Goal: Task Accomplishment & Management: Complete application form

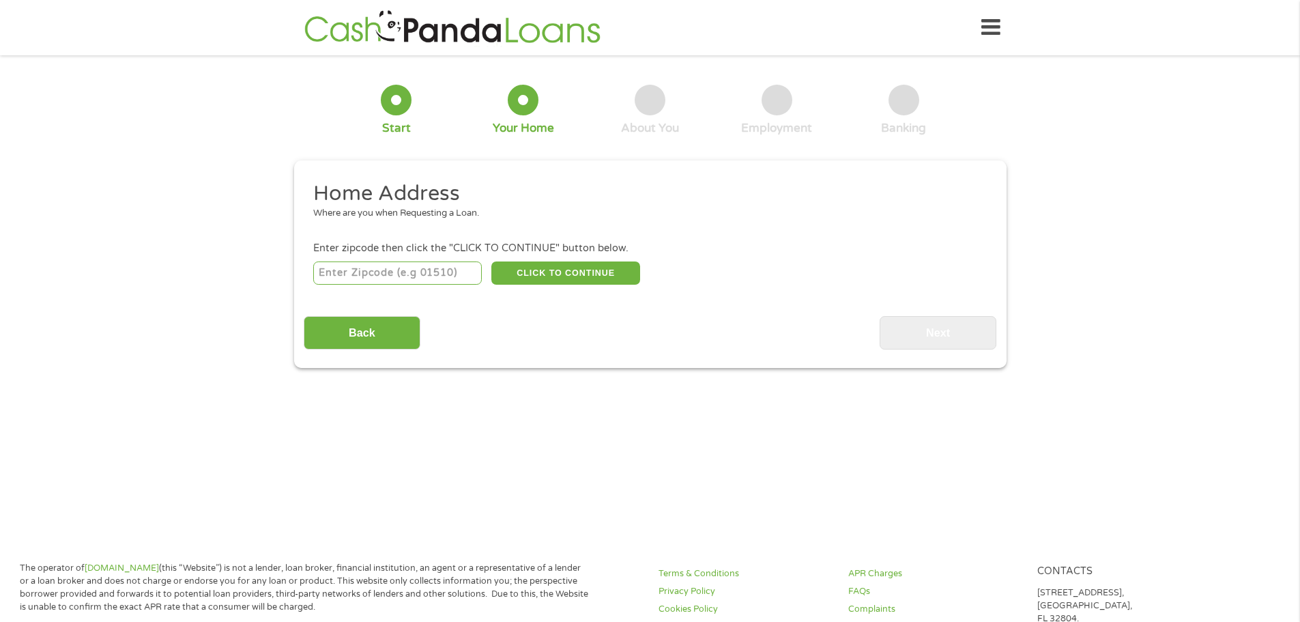
click at [440, 270] on input "number" at bounding box center [397, 272] width 169 height 23
type input "77662"
click at [553, 274] on button "CLICK TO CONTINUE" at bounding box center [565, 272] width 149 height 23
type input "77662"
type input "Vidor"
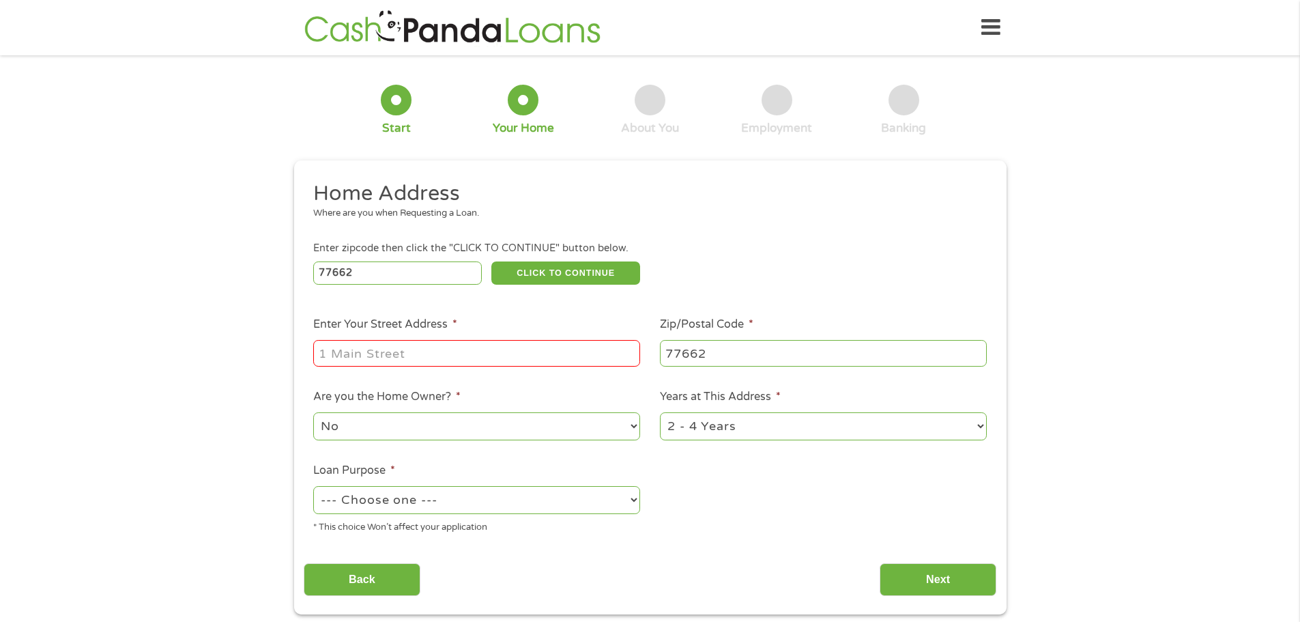
click at [444, 341] on input "Enter Your Street Address *" at bounding box center [476, 353] width 327 height 26
type input "[STREET_ADDRESS][PERSON_NAME]"
click at [454, 424] on select "No Yes" at bounding box center [476, 426] width 327 height 28
select select "yes"
click at [313, 412] on select "No Yes" at bounding box center [476, 426] width 327 height 28
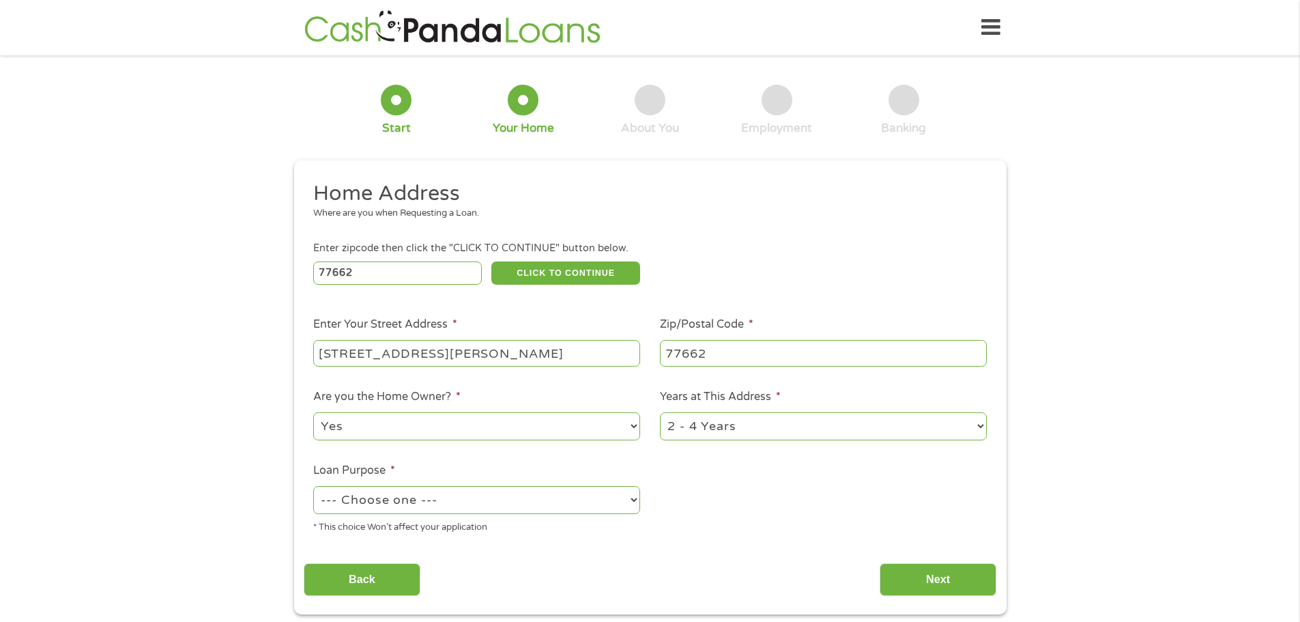
click at [705, 424] on select "1 Year or less 1 - 2 Years 2 - 4 Years Over 4 Years" at bounding box center [823, 426] width 327 height 28
select select "60months"
click at [660, 412] on select "1 Year or less 1 - 2 Years 2 - 4 Years Over 4 Years" at bounding box center [823, 426] width 327 height 28
click at [510, 497] on select "--- Choose one --- Pay Bills Debt Consolidation Home Improvement Major Purchase…" at bounding box center [476, 500] width 327 height 28
select select "paybills"
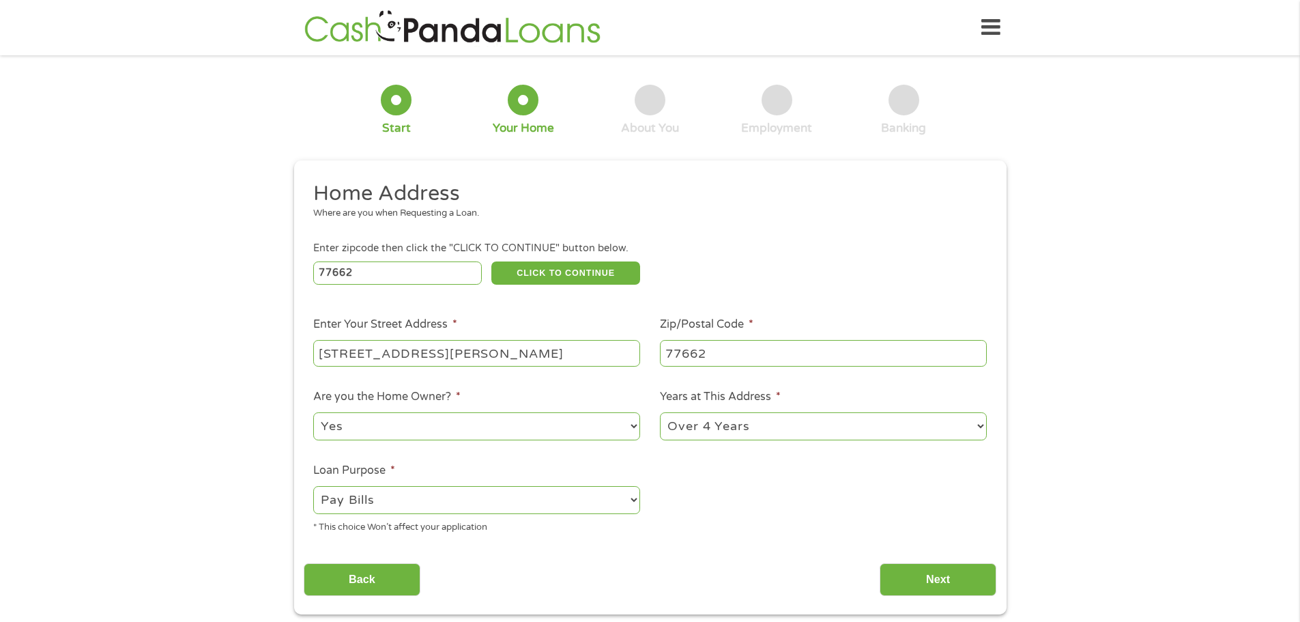
click at [313, 486] on select "--- Choose one --- Pay Bills Debt Consolidation Home Improvement Major Purchase…" at bounding box center [476, 500] width 327 height 28
click at [906, 573] on input "Next" at bounding box center [938, 579] width 117 height 33
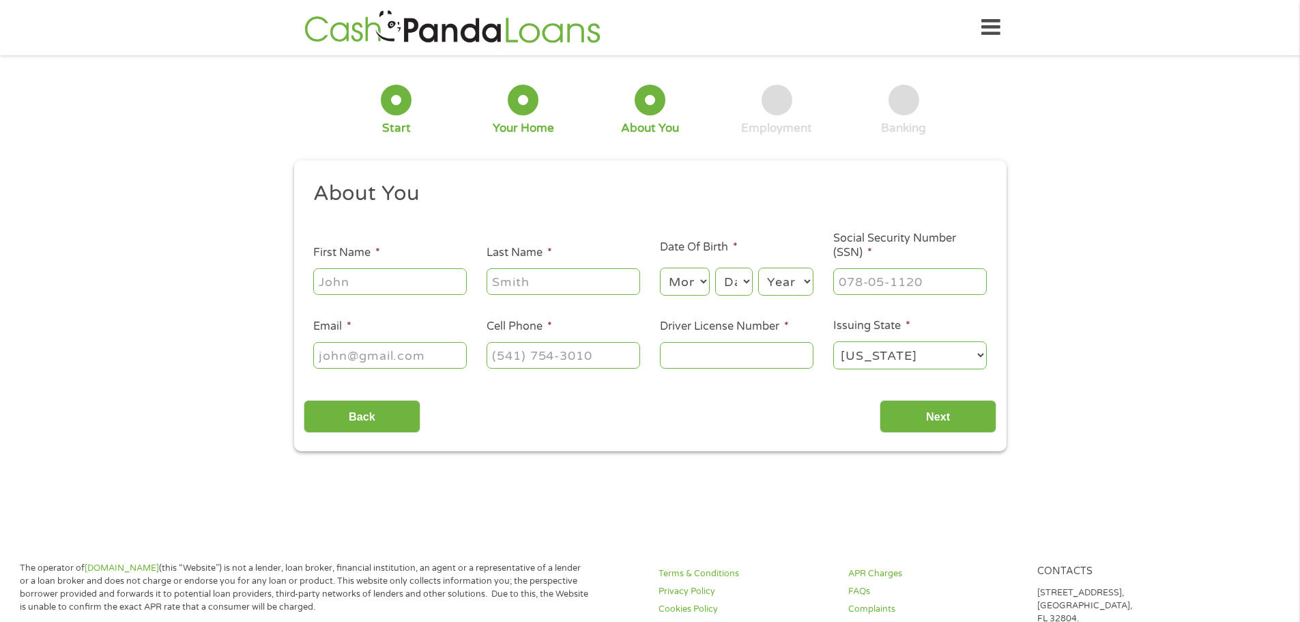
scroll to position [5, 5]
click at [330, 285] on input "First Name *" at bounding box center [390, 281] width 154 height 26
type input "[PERSON_NAME]"
type input "LILBACK"
type input "[EMAIL_ADDRESS][DOMAIN_NAME]"
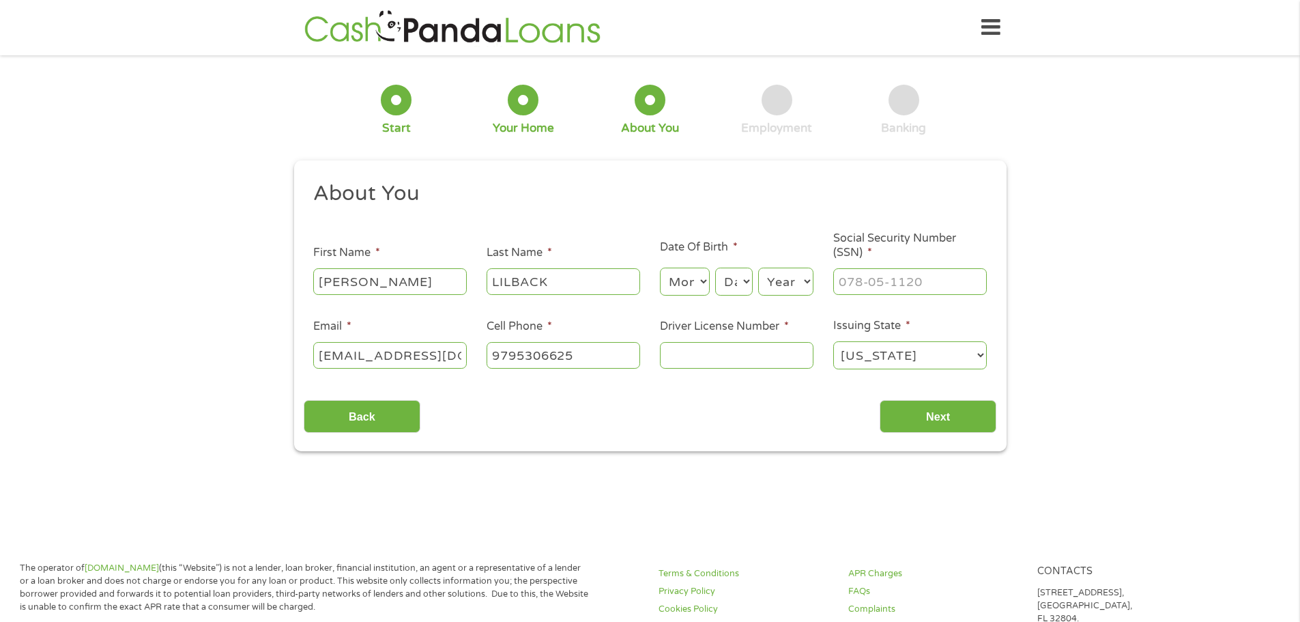
type input "[PHONE_NUMBER]"
click at [878, 289] on input "___-__-____" at bounding box center [910, 281] width 154 height 26
type input "453-57-6332"
click at [725, 345] on input "Driver License Number *" at bounding box center [737, 355] width 154 height 26
type input "13301343"
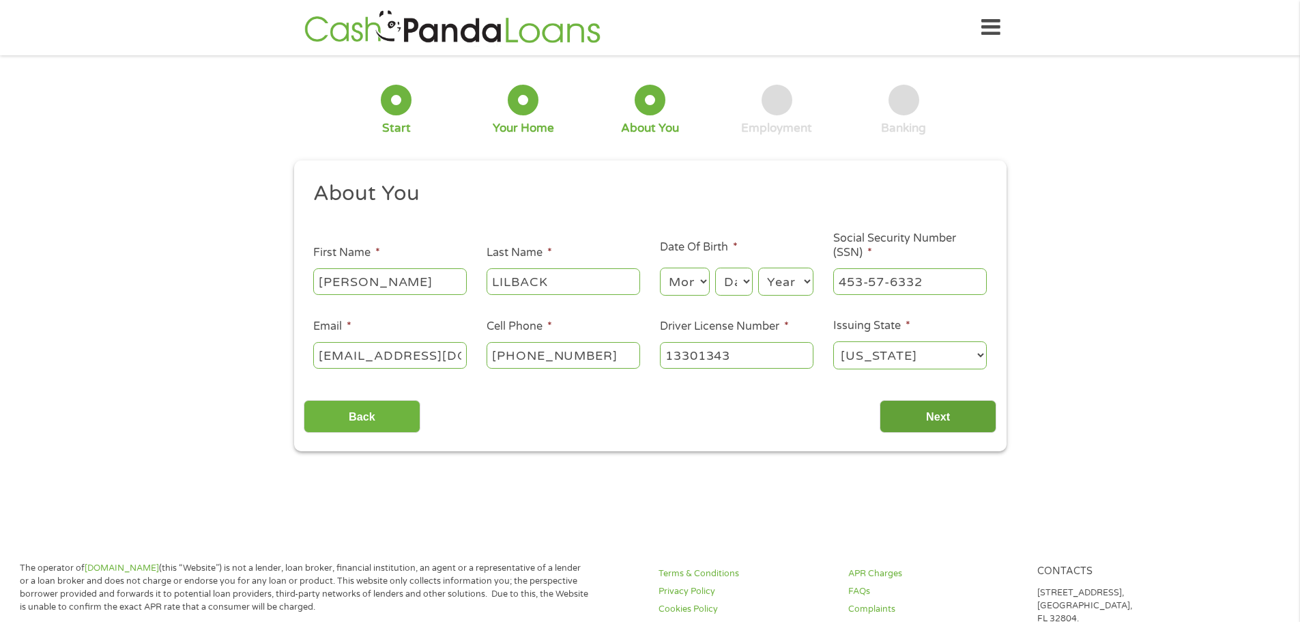
click at [915, 406] on input "Next" at bounding box center [938, 416] width 117 height 33
click at [926, 416] on input "Next" at bounding box center [938, 416] width 117 height 33
click at [684, 285] on select "Month 1 2 3 4 5 6 7 8 9 10 11 12" at bounding box center [685, 281] width 50 height 28
select select "12"
click at [660, 267] on select "Month 1 2 3 4 5 6 7 8 9 10 11 12" at bounding box center [685, 281] width 50 height 28
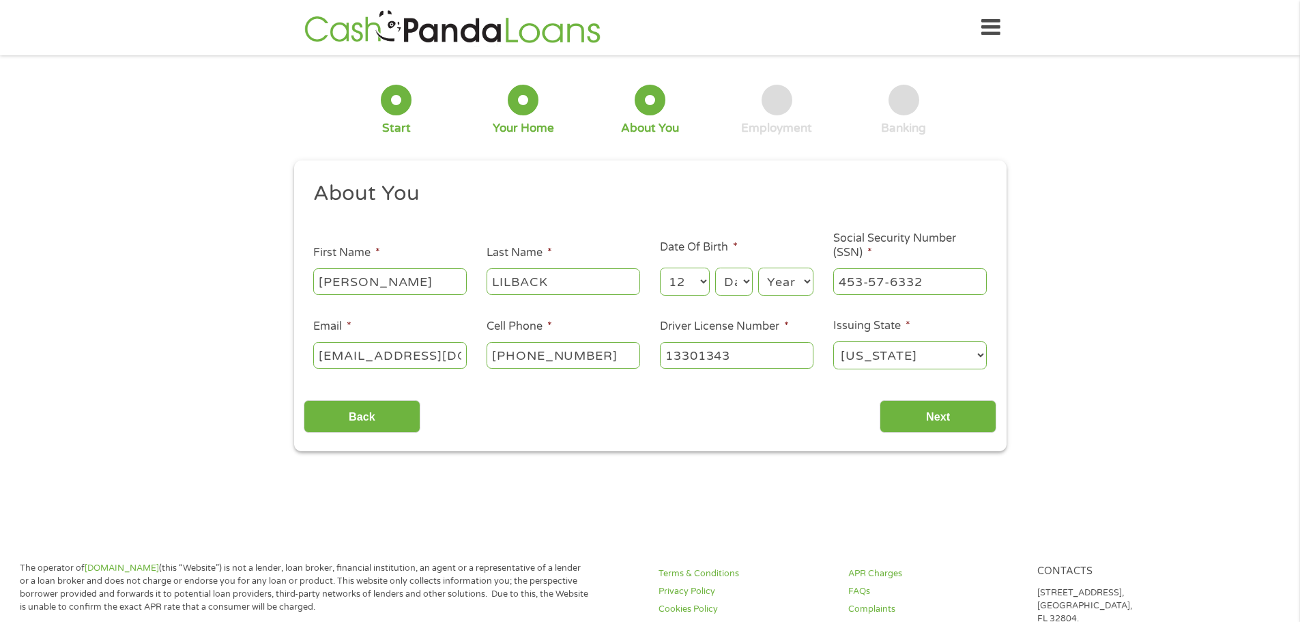
click at [739, 280] on select "Day 1 2 3 4 5 6 7 8 9 10 11 12 13 14 15 16 17 18 19 20 21 22 23 24 25 26 27 28 …" at bounding box center [733, 281] width 37 height 28
select select "27"
click at [715, 267] on select "Day 1 2 3 4 5 6 7 8 9 10 11 12 13 14 15 16 17 18 19 20 21 22 23 24 25 26 27 28 …" at bounding box center [733, 281] width 37 height 28
click at [776, 243] on li "Date Of Birth * Month Month 1 2 3 4 5 6 7 8 9 10 11 12 Day Day 1 2 3 4 5 6 7 8 …" at bounding box center [736, 268] width 173 height 59
click at [778, 278] on select "Year [DATE] 2006 2005 2004 2003 2002 2001 2000 1999 1998 1997 1996 1995 1994 19…" at bounding box center [785, 281] width 55 height 28
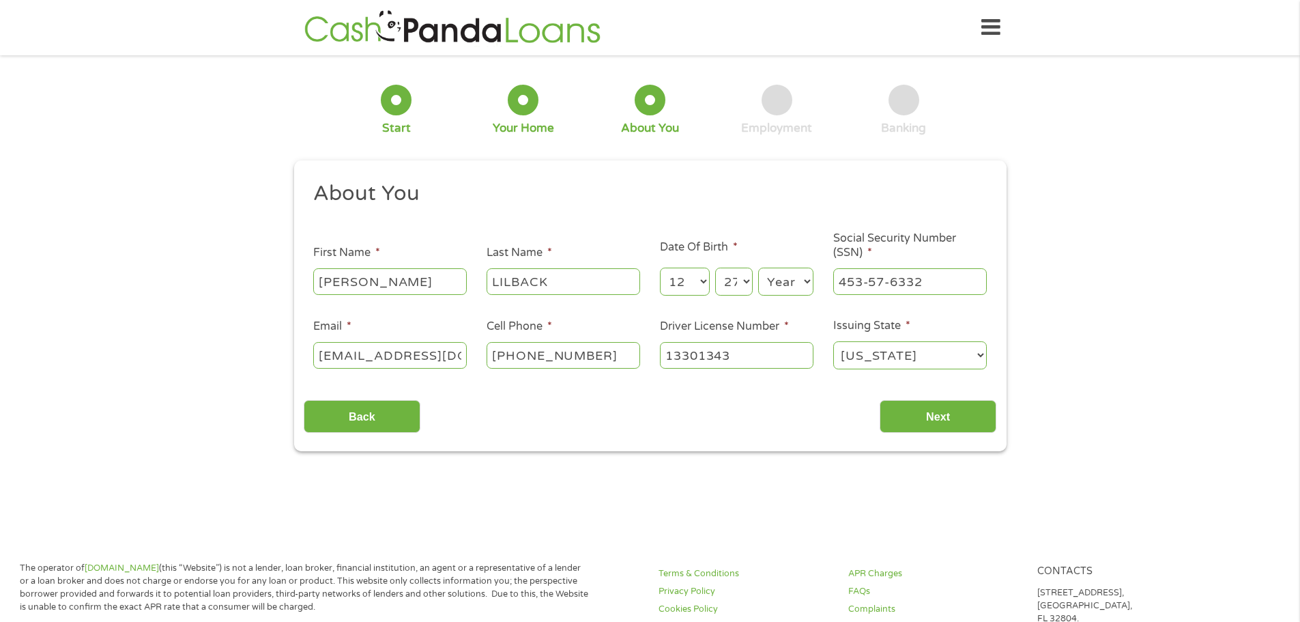
select select "1974"
click at [758, 267] on select "Year [DATE] 2006 2005 2004 2003 2002 2001 2000 1999 1998 1997 1996 1995 1994 19…" at bounding box center [785, 281] width 55 height 28
click at [939, 408] on input "Next" at bounding box center [938, 416] width 117 height 33
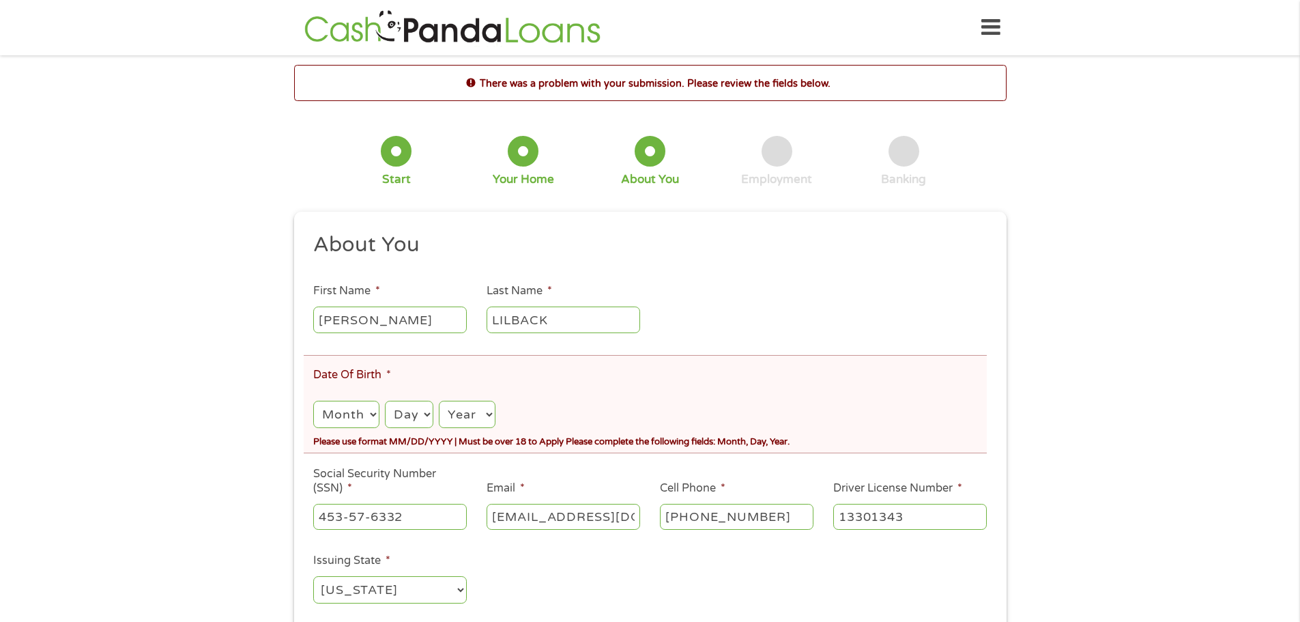
click at [352, 418] on select "Month 1 2 3 4 5 6 7 8 9 10 11 12" at bounding box center [346, 415] width 66 height 28
select select "12"
click at [313, 401] on select "Month 1 2 3 4 5 6 7 8 9 10 11 12" at bounding box center [346, 415] width 66 height 28
click at [414, 417] on select "Day 1 2 3 4 5 6 7 8 9 10 11 12 13 14 15 16 17 18 19 20 21 22 23 24 25 26 27 28 …" at bounding box center [409, 415] width 48 height 28
select select "27"
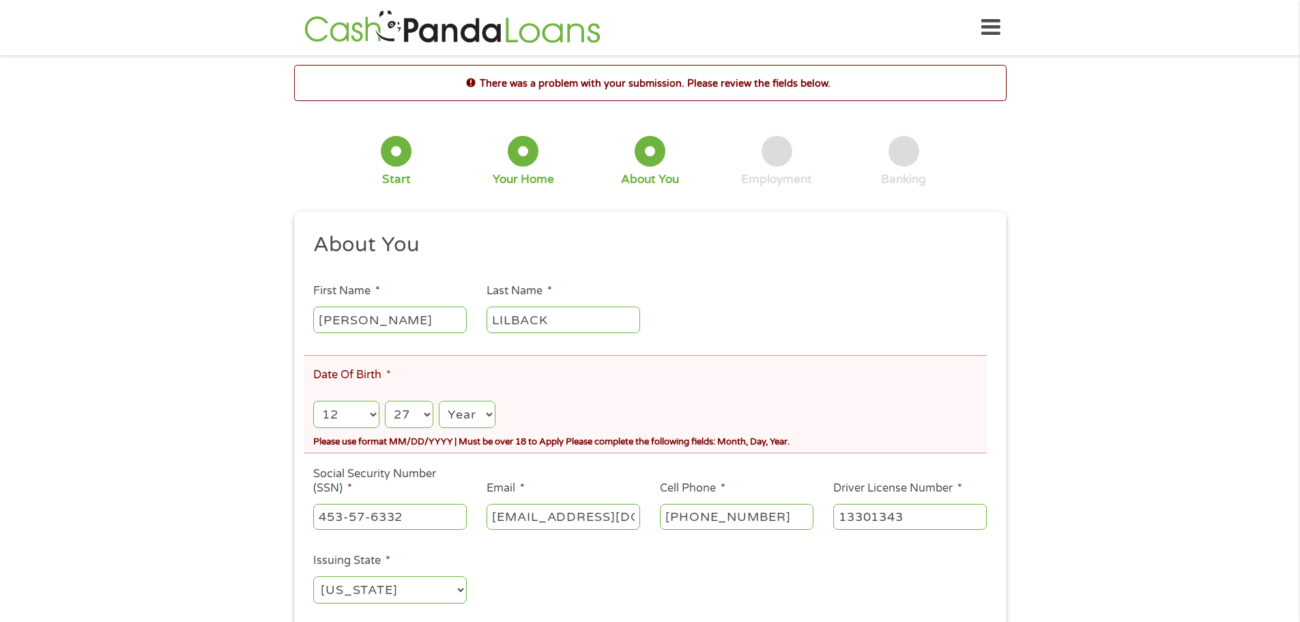
click at [385, 401] on select "Day 1 2 3 4 5 6 7 8 9 10 11 12 13 14 15 16 17 18 19 20 21 22 23 24 25 26 27 28 …" at bounding box center [409, 415] width 48 height 28
click at [465, 417] on select "Year [DATE] 2006 2005 2004 2003 2002 2001 2000 1999 1998 1997 1996 1995 1994 19…" at bounding box center [467, 415] width 56 height 28
select select "1974"
click at [439, 401] on select "Year [DATE] 2006 2005 2004 2003 2002 2001 2000 1999 1998 1997 1996 1995 1994 19…" at bounding box center [467, 415] width 56 height 28
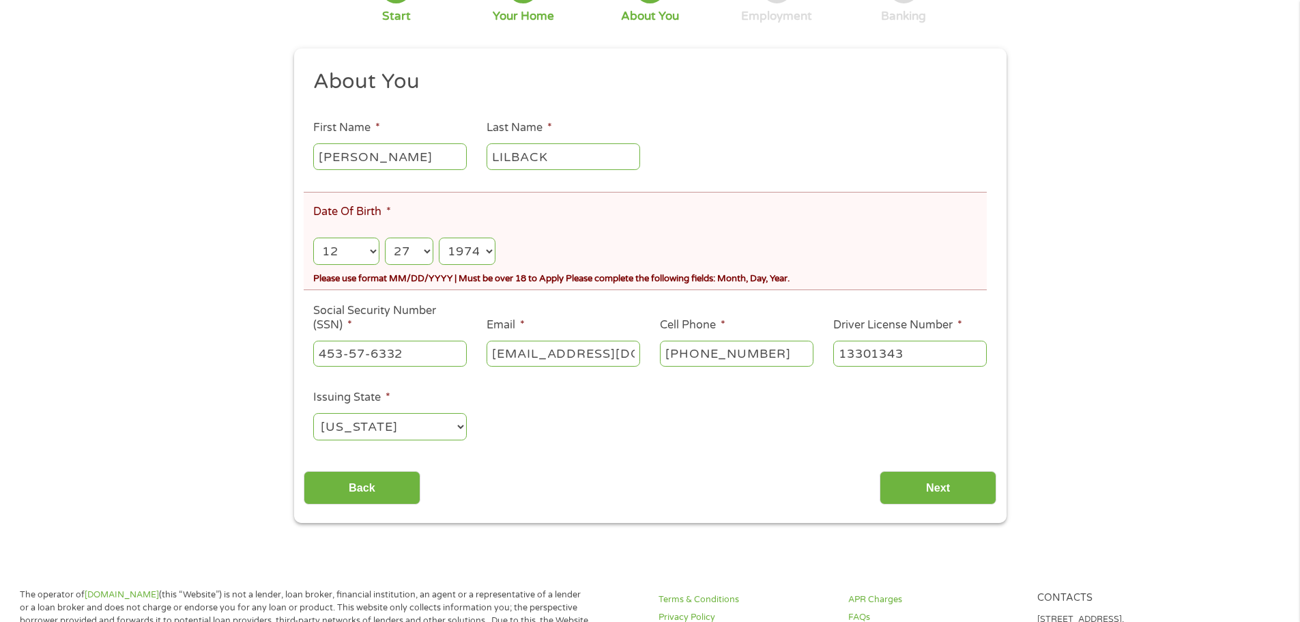
scroll to position [205, 0]
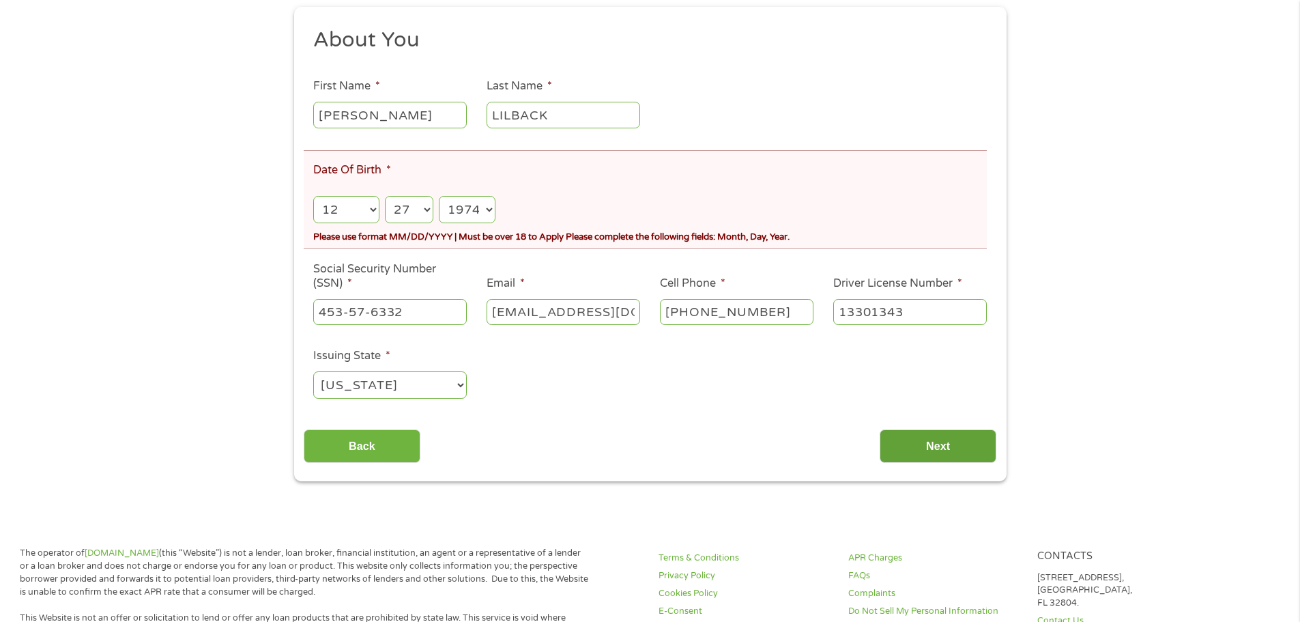
click at [931, 441] on input "Next" at bounding box center [938, 445] width 117 height 33
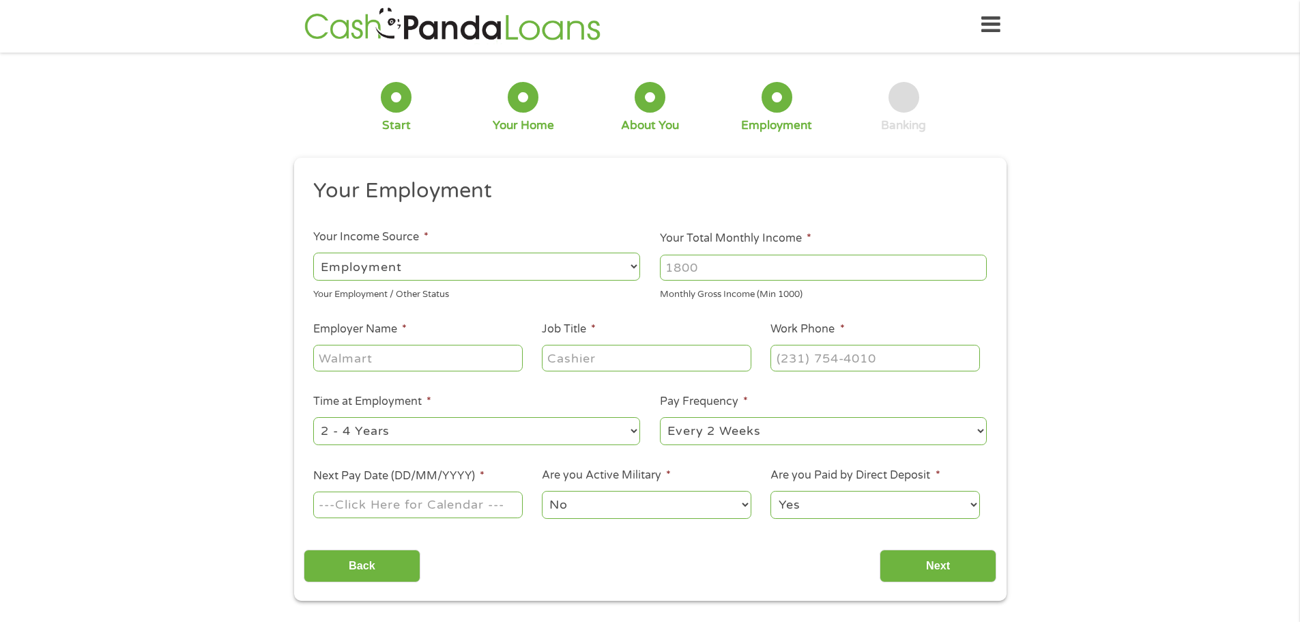
scroll to position [0, 0]
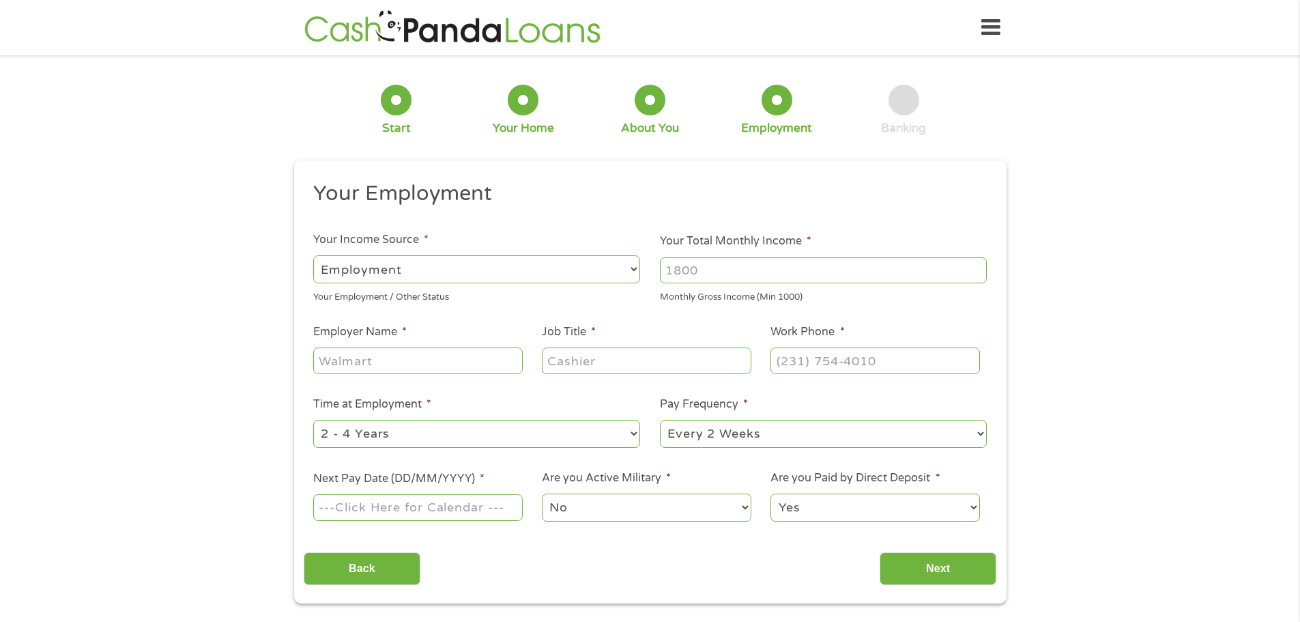
click at [712, 274] on input "Your Total Monthly Income *" at bounding box center [823, 270] width 327 height 26
type input "8500"
click at [381, 375] on div at bounding box center [417, 360] width 209 height 31
click at [384, 370] on input "Employer Name *" at bounding box center [417, 360] width 209 height 26
type input "Sunbelt Rentals"
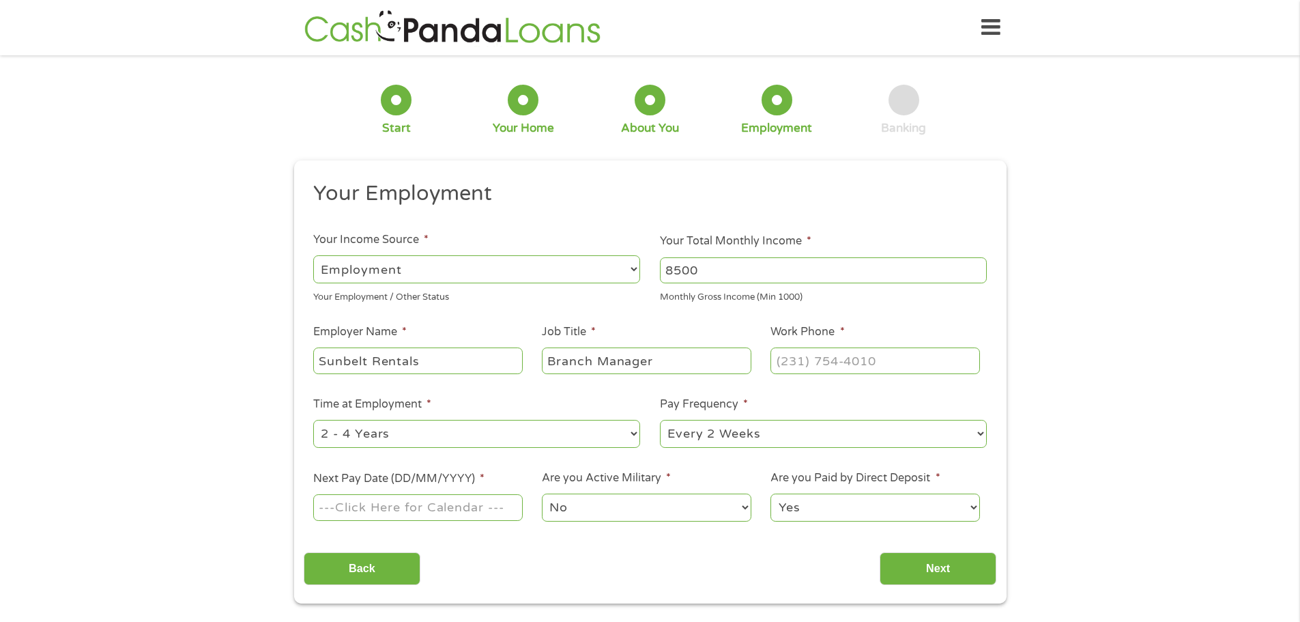
type input "Branch Manager"
type input "[PHONE_NUMBER]"
click at [484, 431] on select "--- Choose one --- 1 Year or less 1 - 2 Years 2 - 4 Years Over 4 Years" at bounding box center [476, 434] width 327 height 28
select select "60months"
click at [313, 420] on select "--- Choose one --- 1 Year or less 1 - 2 Years 2 - 4 Years Over 4 Years" at bounding box center [476, 434] width 327 height 28
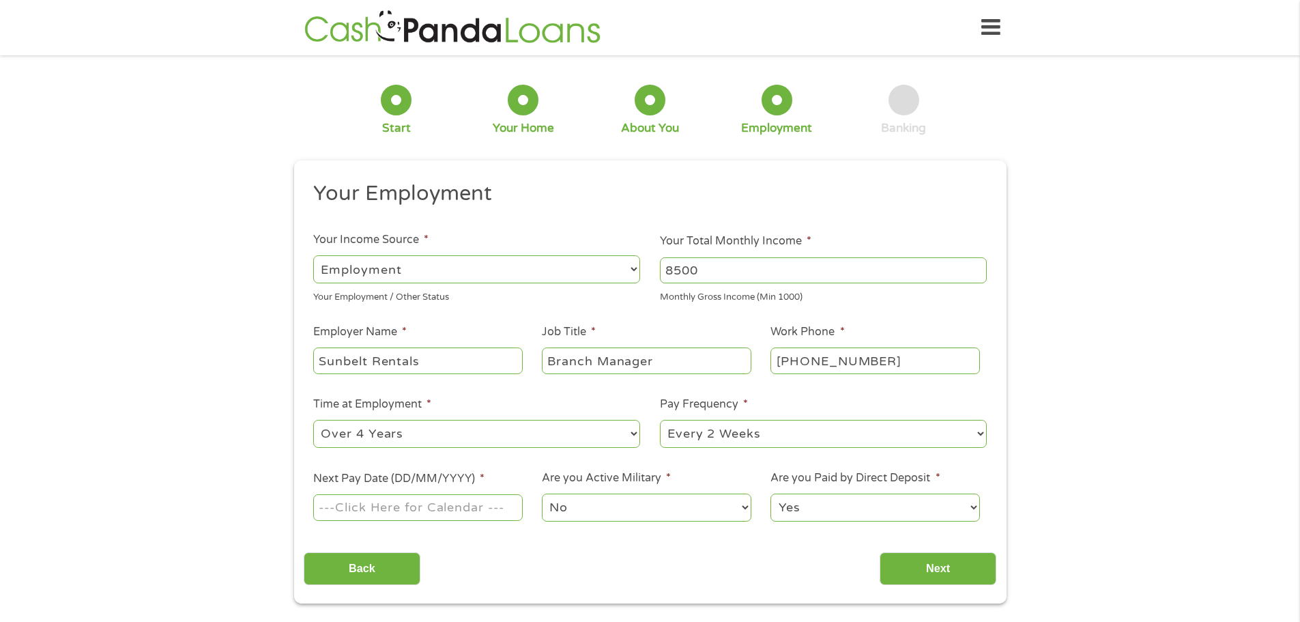
click at [457, 507] on input "Next Pay Date (DD/MM/YYYY) *" at bounding box center [417, 507] width 209 height 26
type input "[DATE]"
click at [925, 570] on input "Next" at bounding box center [938, 568] width 117 height 33
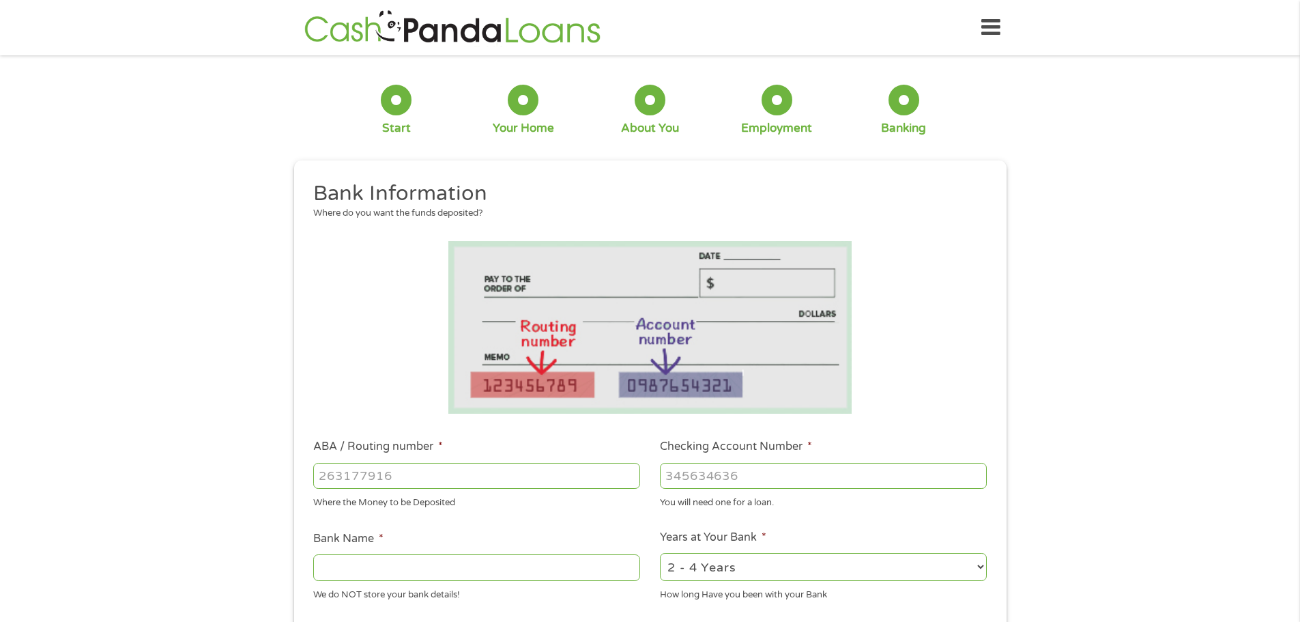
scroll to position [5, 5]
click at [426, 469] on input "ABA / Routing number *" at bounding box center [476, 476] width 327 height 26
type input "313177785"
type input "EDUCATION FIRST FEDERAL CU"
type input "313177785"
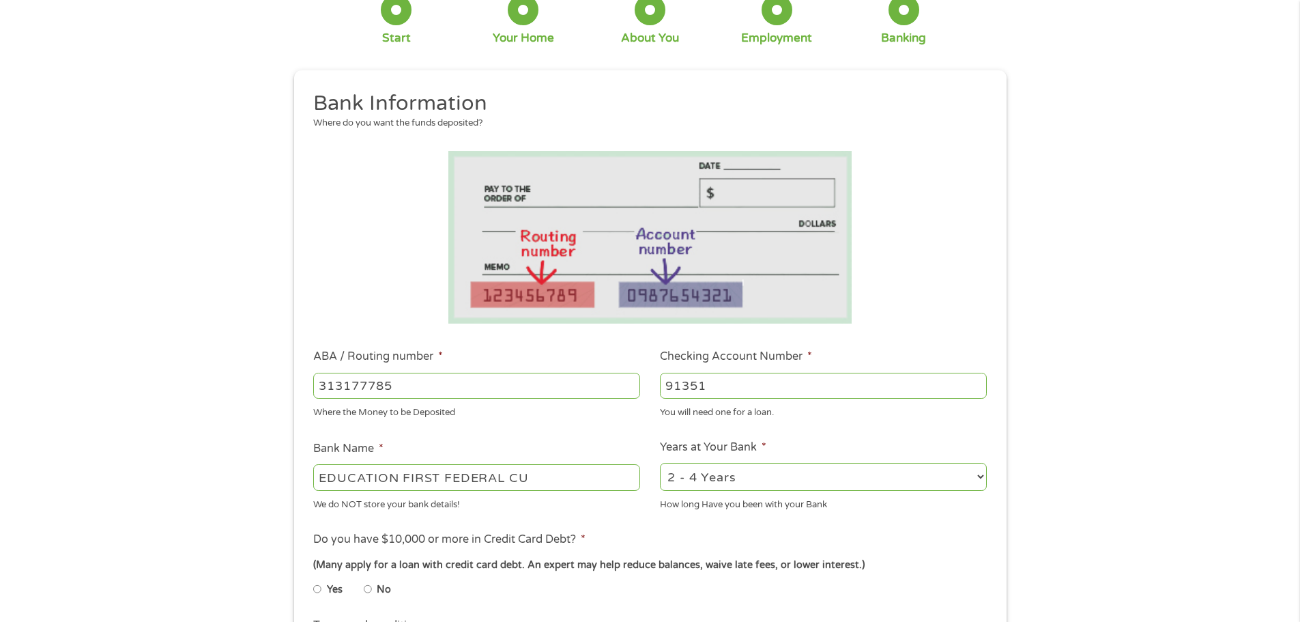
scroll to position [273, 0]
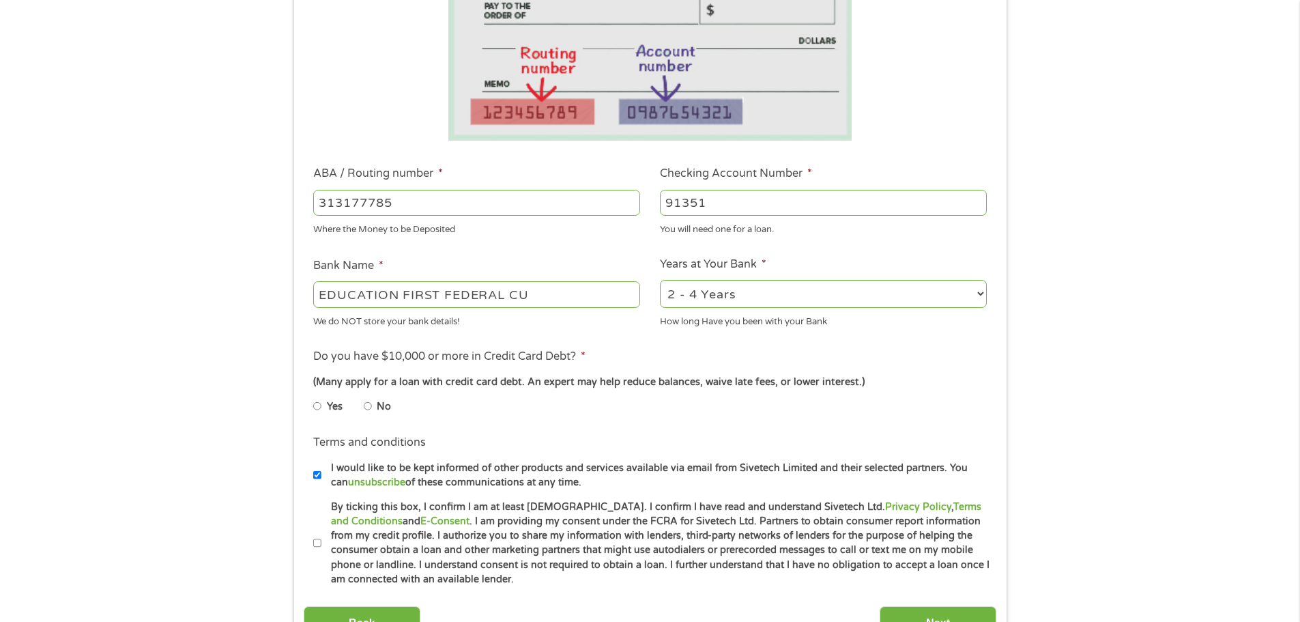
type input "91351"
click at [717, 290] on select "2 - 4 Years 6 - 12 Months 1 - 2 Years Over 4 Years" at bounding box center [823, 294] width 327 height 28
select select "60months"
click at [660, 280] on select "2 - 4 Years 6 - 12 Months 1 - 2 Years Over 4 Years" at bounding box center [823, 294] width 327 height 28
click at [366, 403] on input "No" at bounding box center [368, 406] width 8 height 22
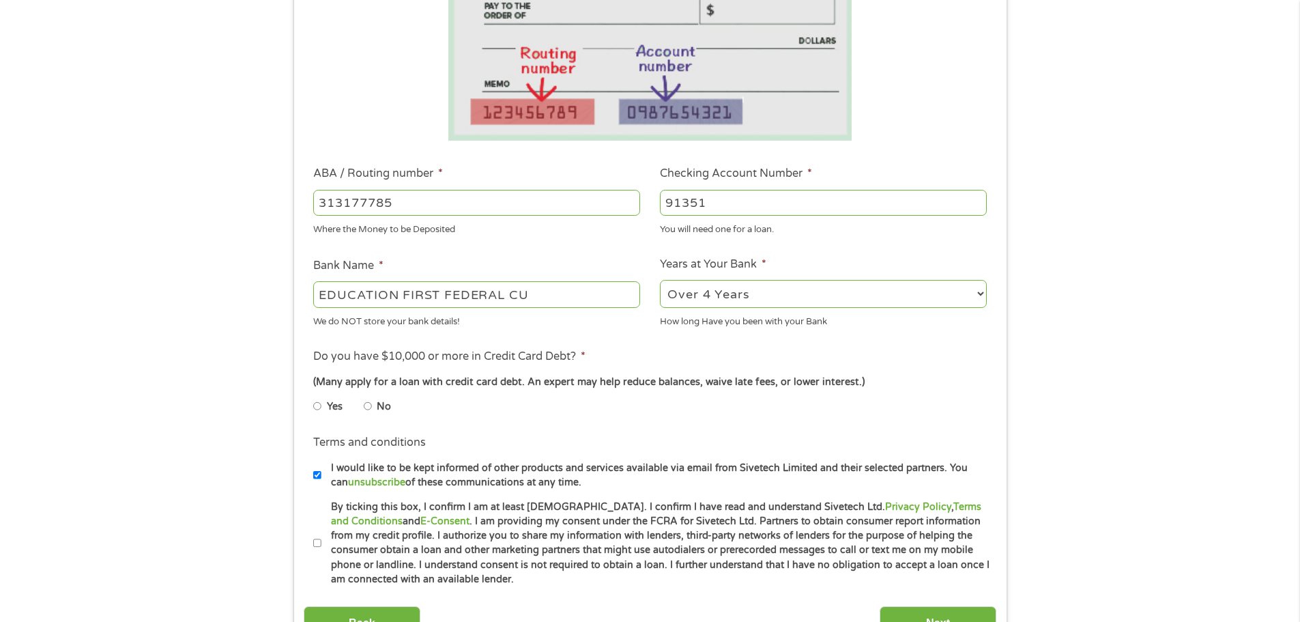
radio input "true"
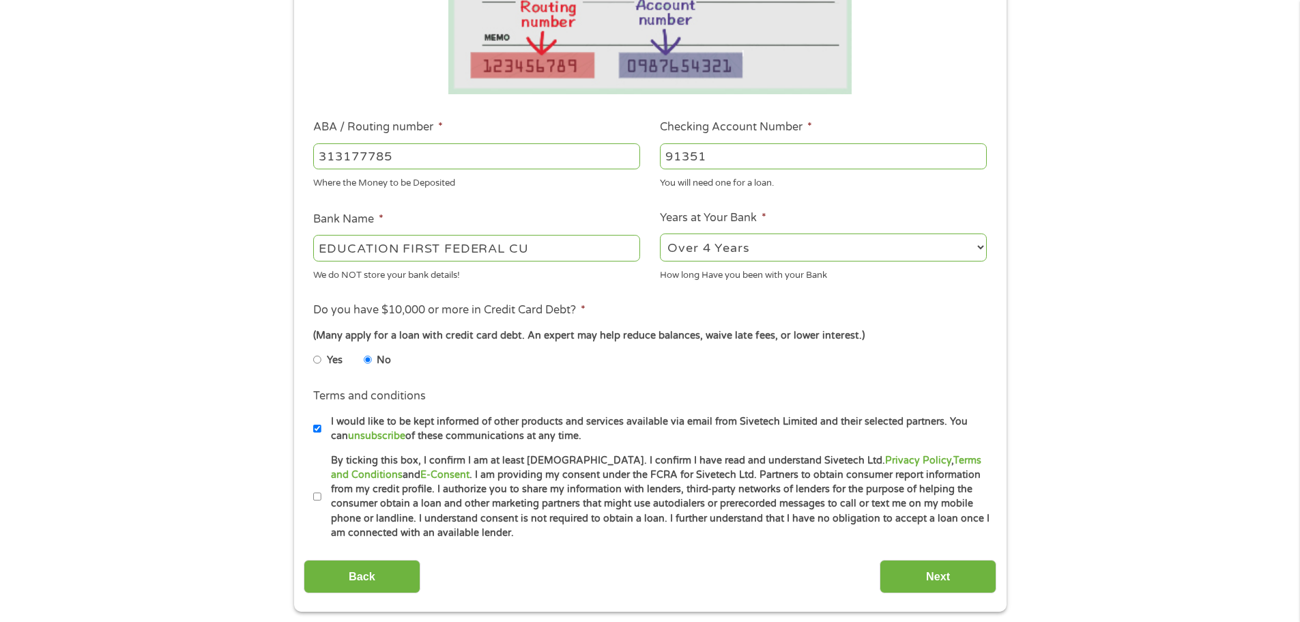
scroll to position [341, 0]
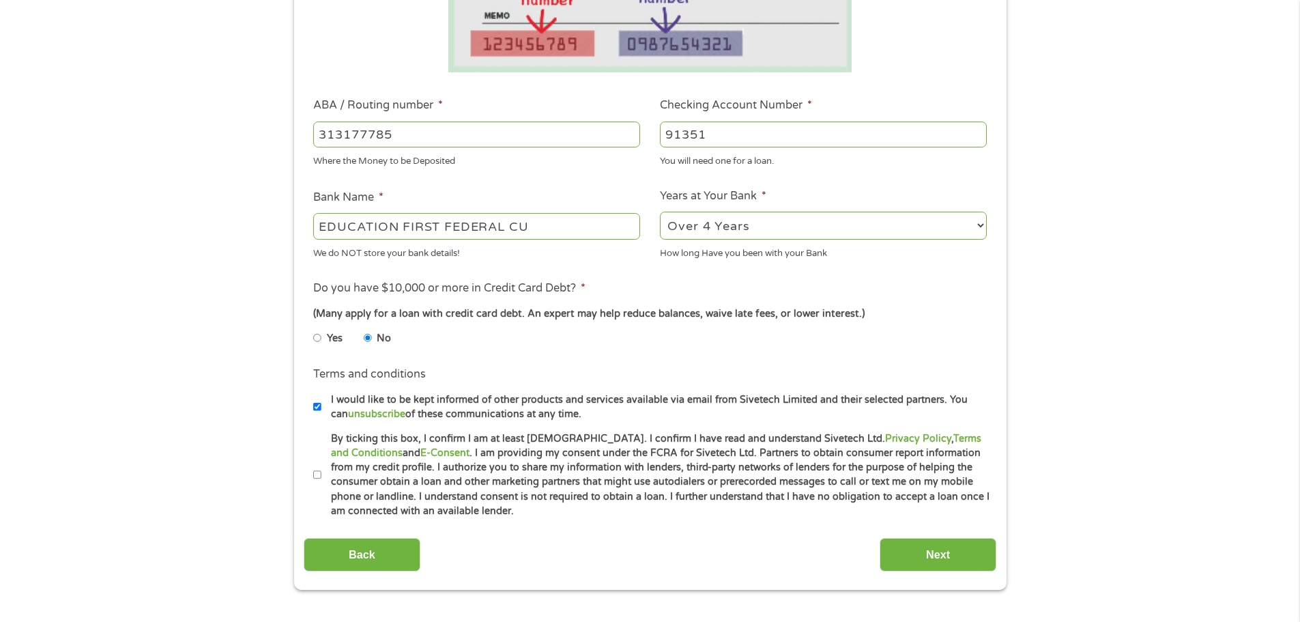
click at [314, 405] on input "I would like to be kept informed of other products and services available via e…" at bounding box center [317, 407] width 8 height 22
checkbox input "false"
click at [319, 475] on input "By ticking this box, I confirm I am at least [DEMOGRAPHIC_DATA]. I confirm I ha…" at bounding box center [317, 475] width 8 height 22
checkbox input "true"
click at [916, 541] on input "Next" at bounding box center [938, 554] width 117 height 33
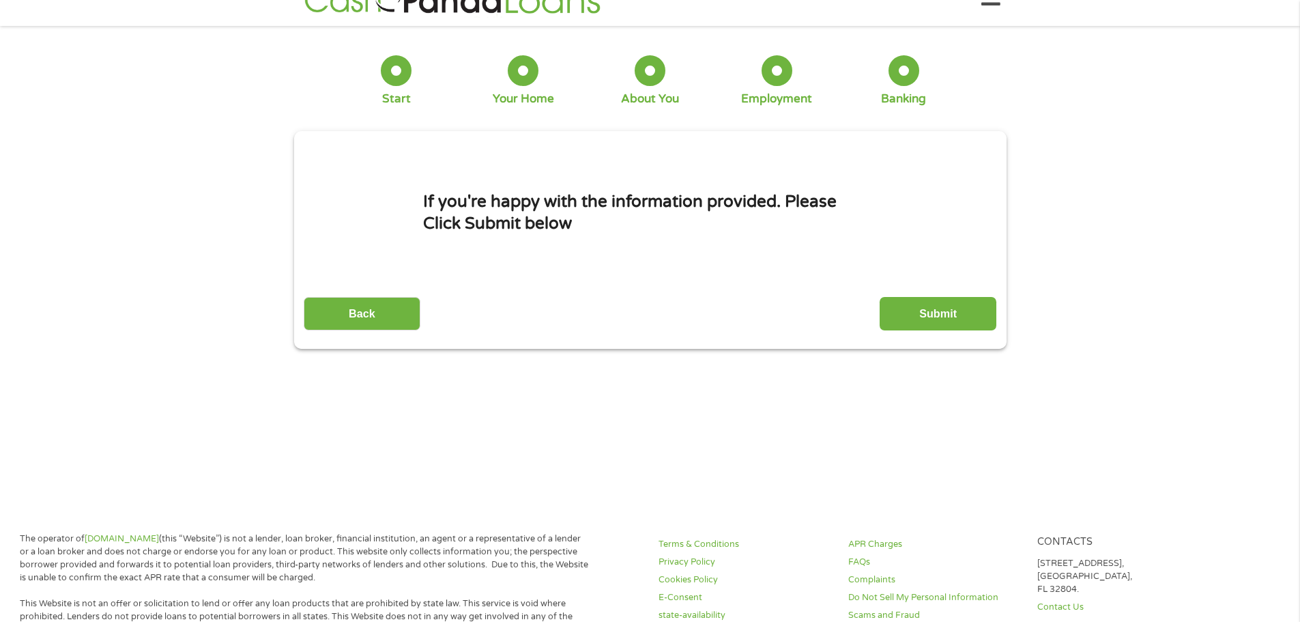
scroll to position [0, 0]
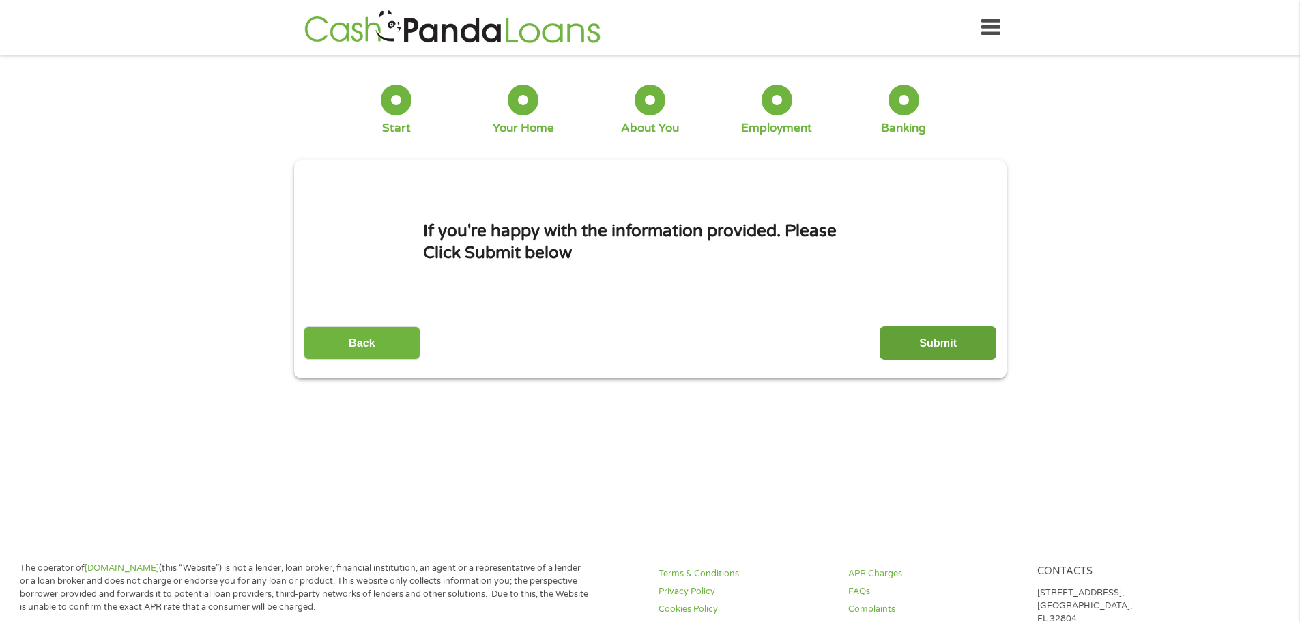
click at [941, 340] on input "Submit" at bounding box center [938, 342] width 117 height 33
